Goal: Task Accomplishment & Management: Manage account settings

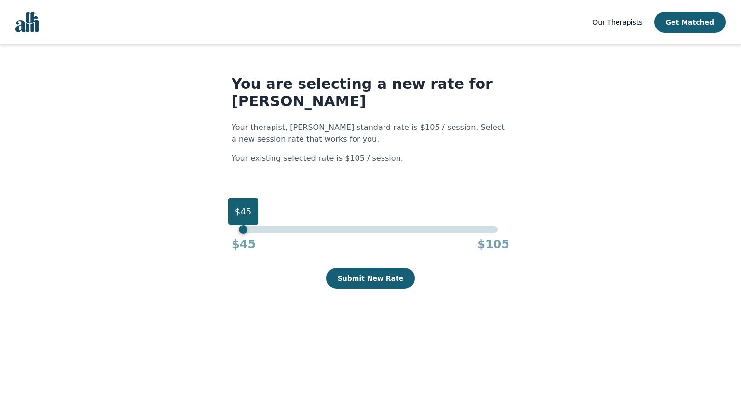
drag, startPoint x: 498, startPoint y: 233, endPoint x: 243, endPoint y: 229, distance: 254.8
click at [243, 229] on div "$45" at bounding box center [243, 229] width 9 height 9
drag, startPoint x: 245, startPoint y: 233, endPoint x: 229, endPoint y: 234, distance: 16.0
click at [229, 234] on main "You are selecting a new rate for MAHJABEEN MAMOON Your therapist, Siobhan Chand…" at bounding box center [370, 181] width 741 height 213
click at [363, 280] on button "Submit New Rate" at bounding box center [370, 277] width 89 height 21
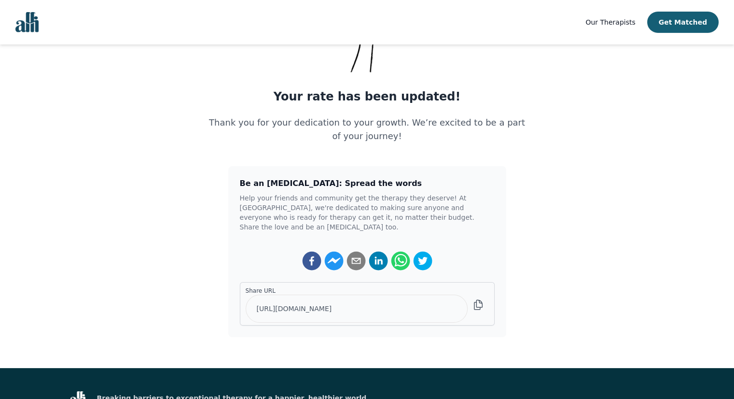
scroll to position [145, 0]
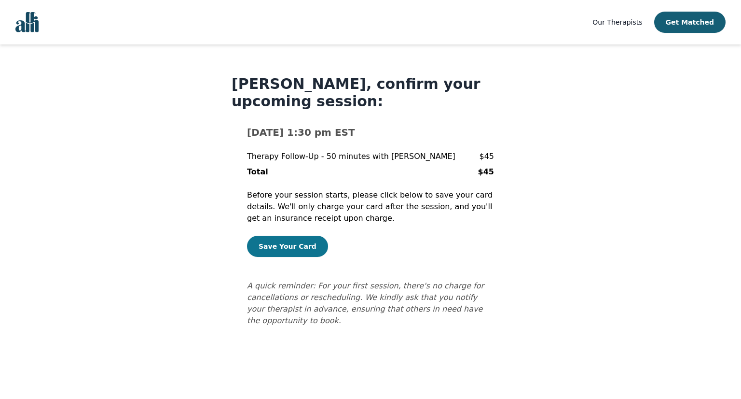
click at [301, 249] on button "Save Your Card" at bounding box center [287, 245] width 81 height 21
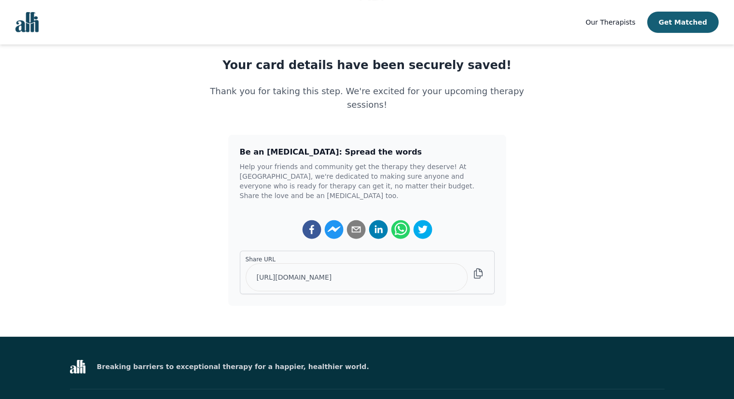
scroll to position [145, 0]
